Goal: Task Accomplishment & Management: Manage account settings

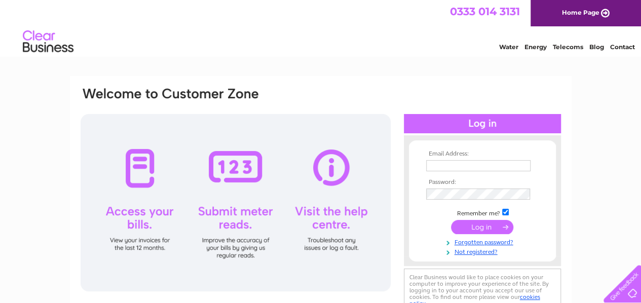
type input "[EMAIL_ADDRESS][DOMAIN_NAME]"
click at [485, 226] on input "submit" at bounding box center [482, 227] width 62 height 14
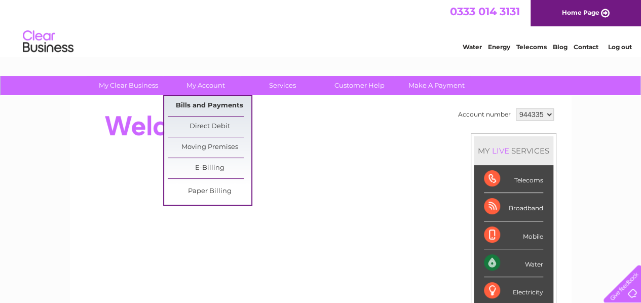
click at [202, 104] on link "Bills and Payments" at bounding box center [210, 106] width 84 height 20
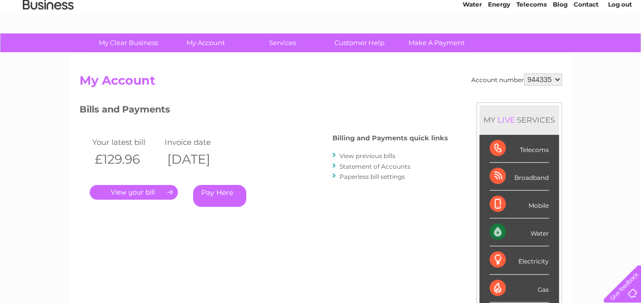
scroll to position [101, 0]
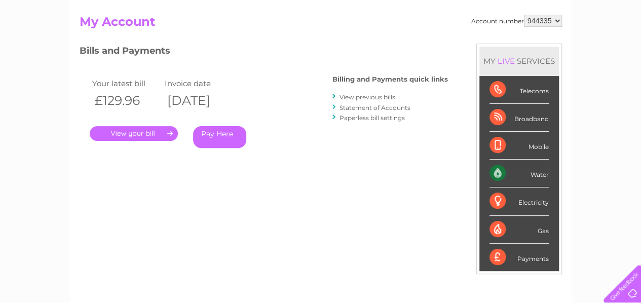
click at [129, 130] on link "." at bounding box center [134, 133] width 88 height 15
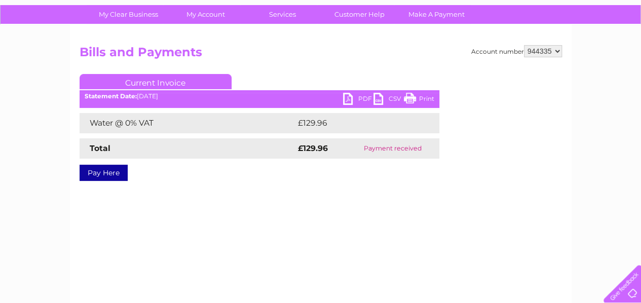
scroll to position [51, 0]
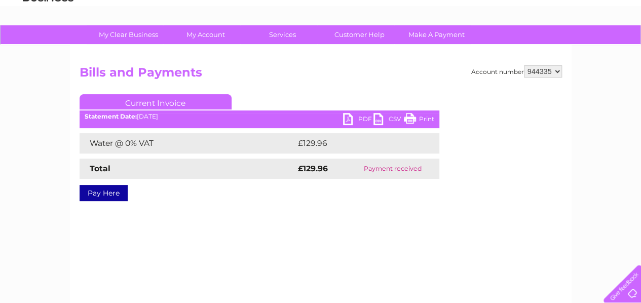
click at [351, 119] on link "PDF" at bounding box center [358, 120] width 30 height 15
